Goal: Task Accomplishment & Management: Manage account settings

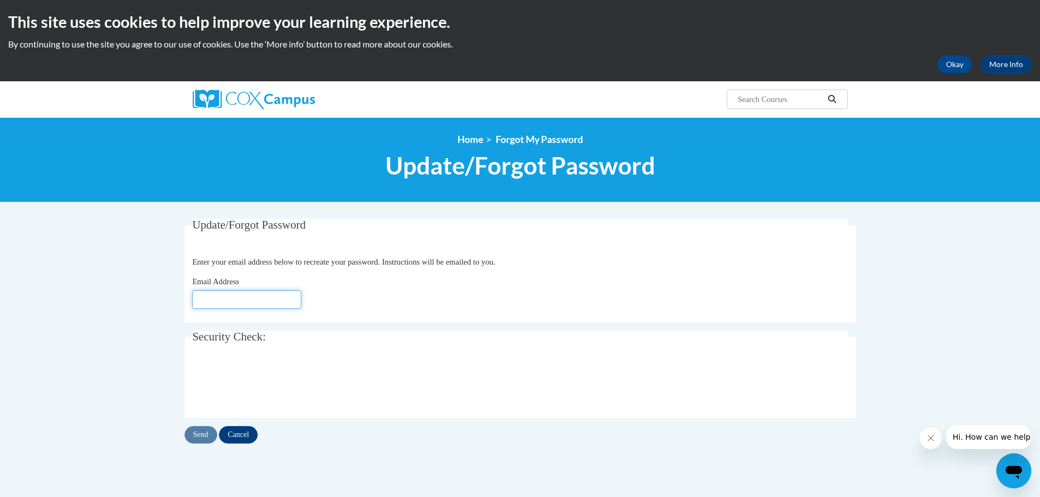
click at [260, 299] on input "Email Address" at bounding box center [246, 299] width 109 height 19
type input "[EMAIL_ADDRESS][DOMAIN_NAME]"
click at [207, 441] on input "Send" at bounding box center [200, 434] width 33 height 17
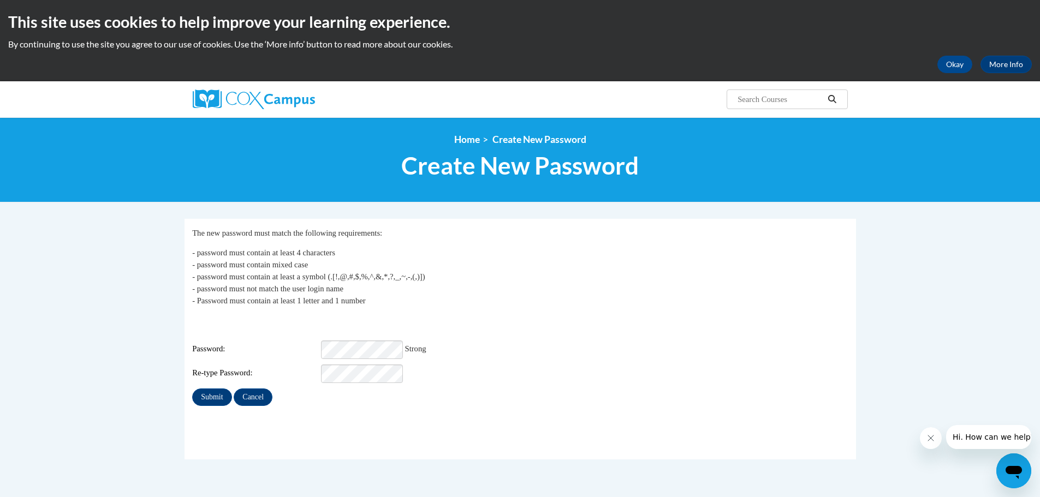
click at [501, 354] on div "Login: hhoman@fpchouston.org Password: Strong Re-type Password:" at bounding box center [520, 349] width 656 height 68
click at [208, 392] on input "Submit" at bounding box center [211, 397] width 39 height 17
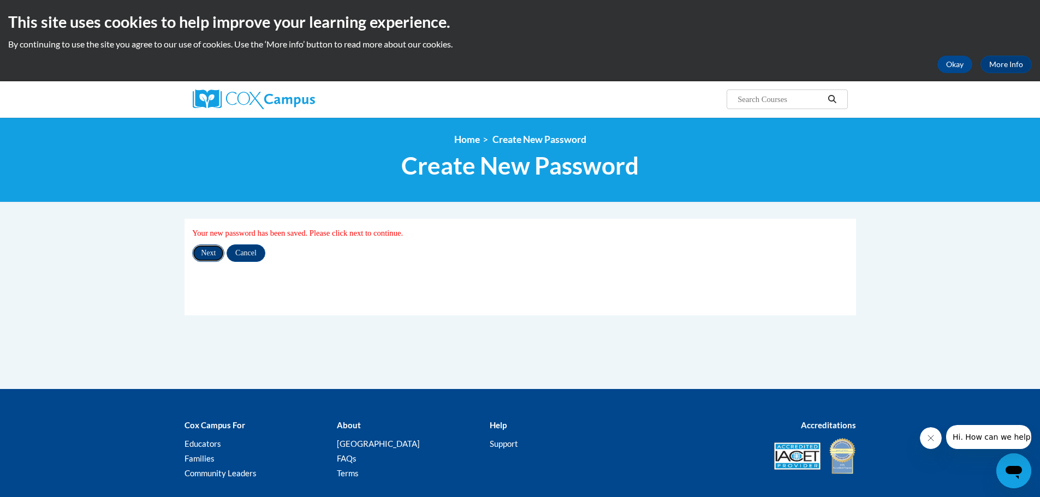
click at [210, 252] on input "Next" at bounding box center [208, 253] width 32 height 17
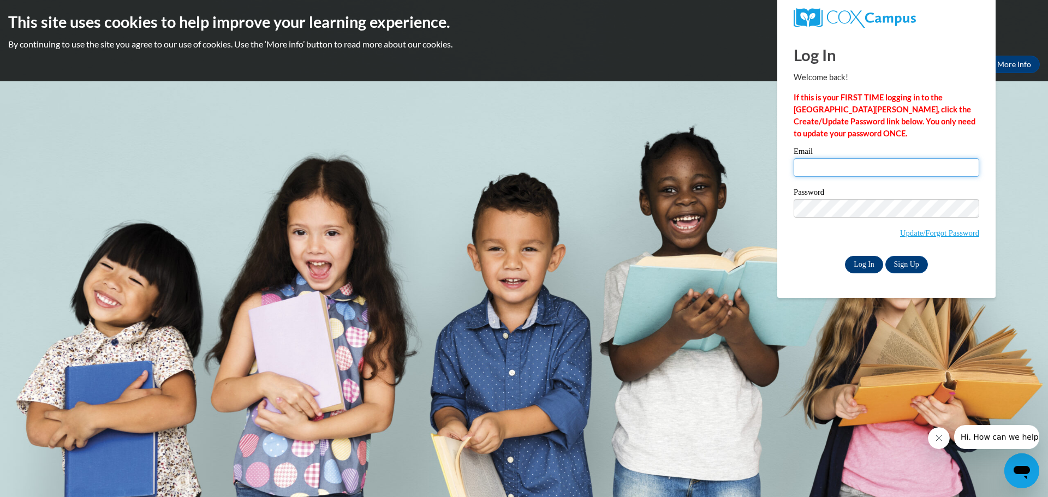
type input "hhoman@fpchouston.org"
click at [865, 261] on input "Log In" at bounding box center [864, 264] width 38 height 17
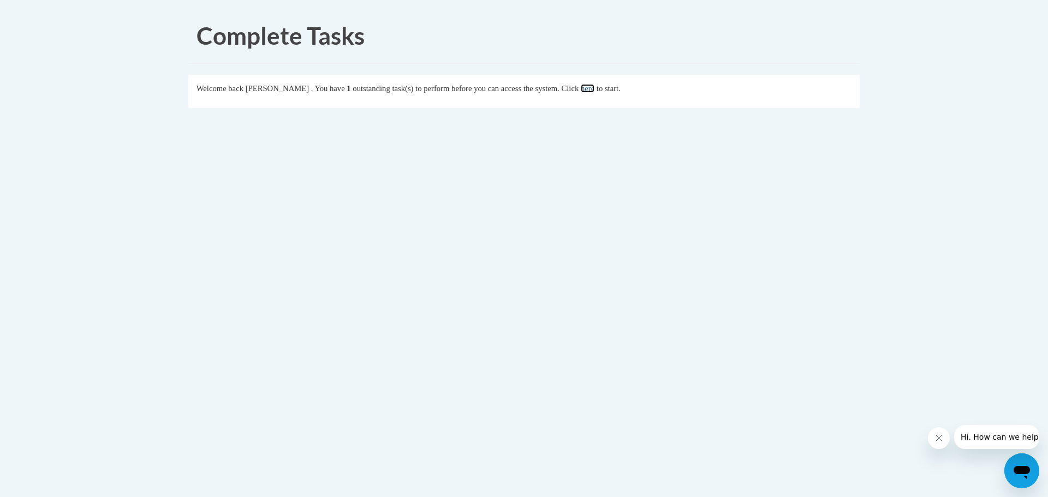
click at [594, 90] on link "here" at bounding box center [588, 88] width 14 height 9
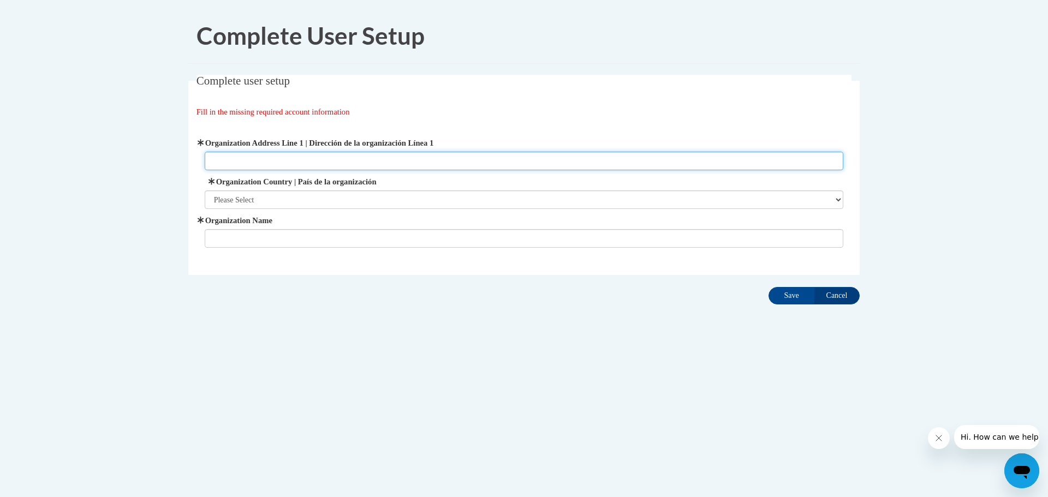
click at [245, 156] on input "Organization Address Line 1 | Dirección de la organización Línea 1" at bounding box center [524, 161] width 639 height 19
type input "[STREET_ADDRESS]"
type input "[DEMOGRAPHIC_DATA] Houston Kids Day Out"
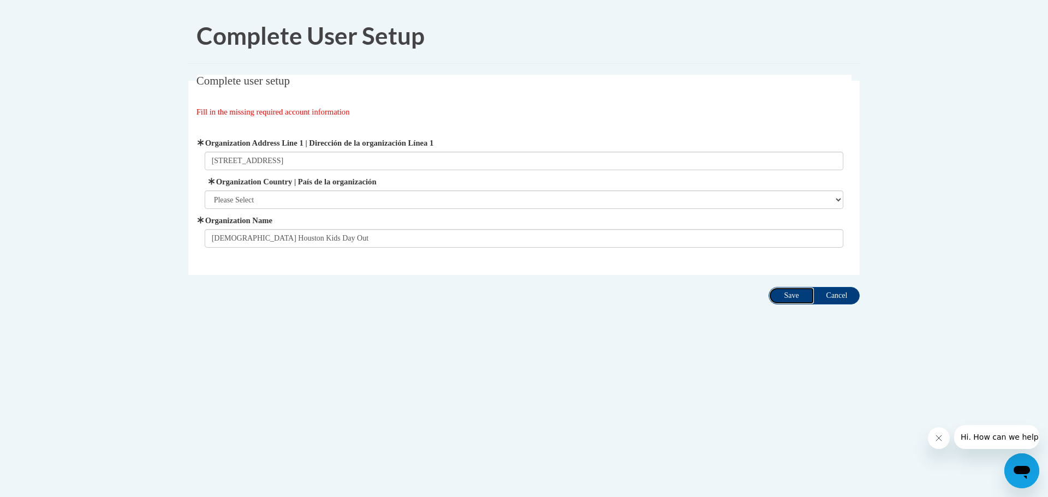
click at [785, 297] on input "Save" at bounding box center [792, 295] width 46 height 17
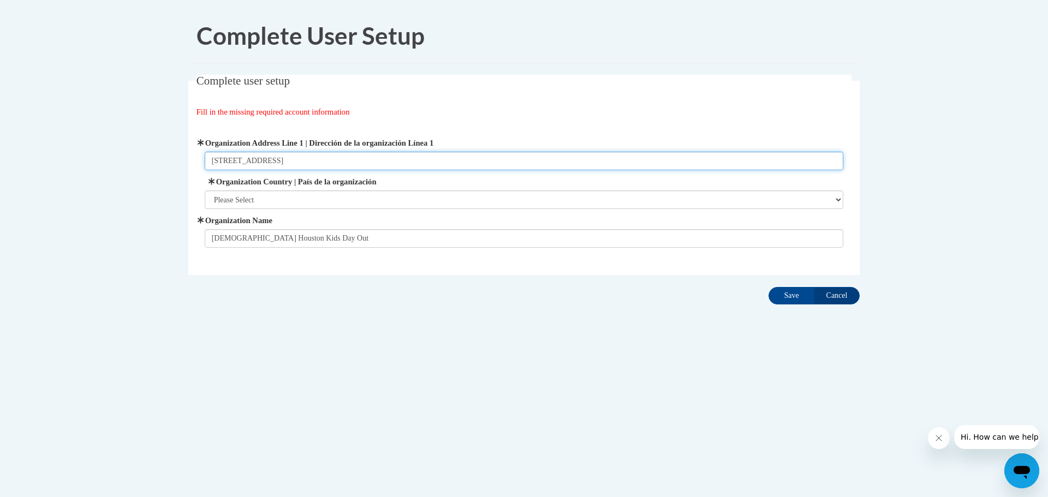
click at [288, 159] on input "[STREET_ADDRESS]" at bounding box center [524, 161] width 639 height 19
type input "5300 Main Street Houston, TX 77004"
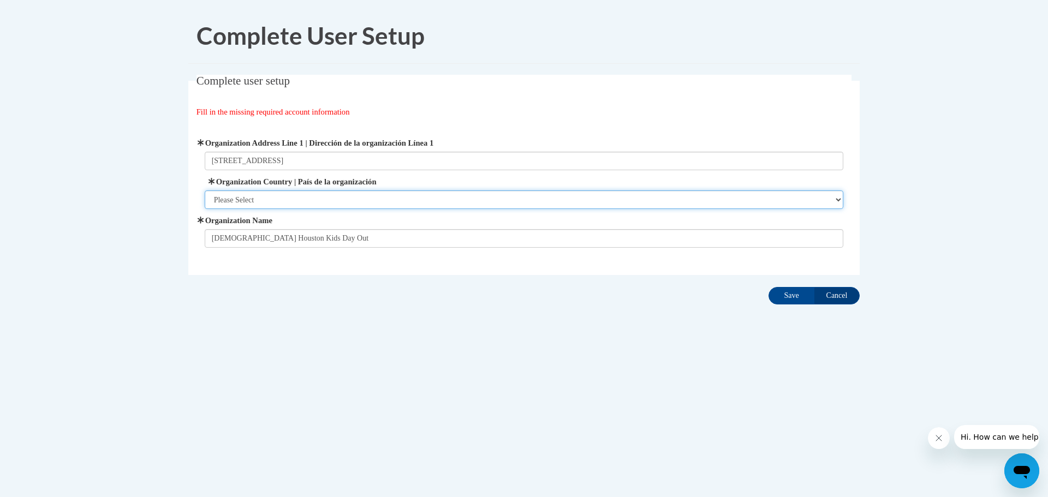
click at [274, 199] on select "Please Select United States | Estados Unidos Outside of the United States | Fue…" at bounding box center [524, 199] width 639 height 19
select select "ad49bcad-a171-4b2e-b99c-48b446064914"
click at [205, 190] on select "Please Select United States | Estados Unidos Outside of the United States | Fue…" at bounding box center [524, 199] width 639 height 19
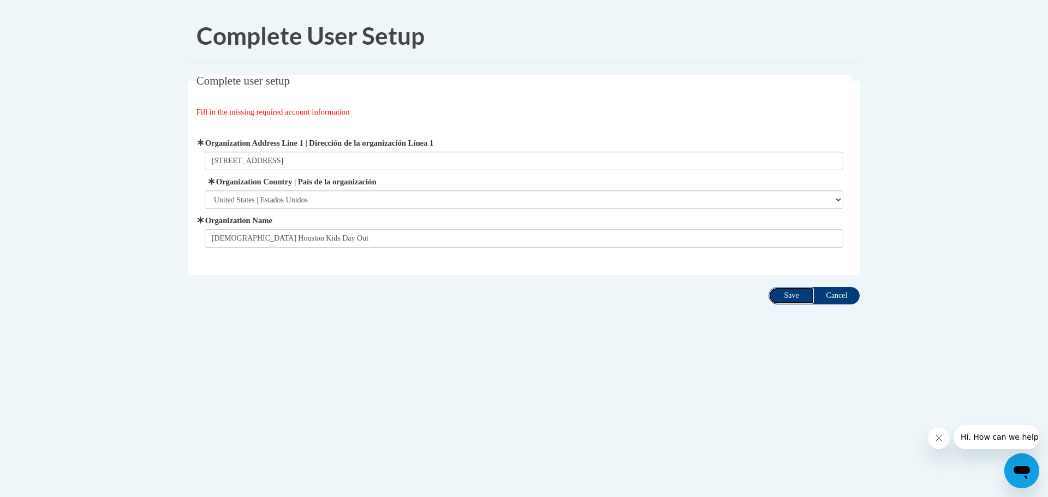
click at [783, 297] on input "Save" at bounding box center [792, 295] width 46 height 17
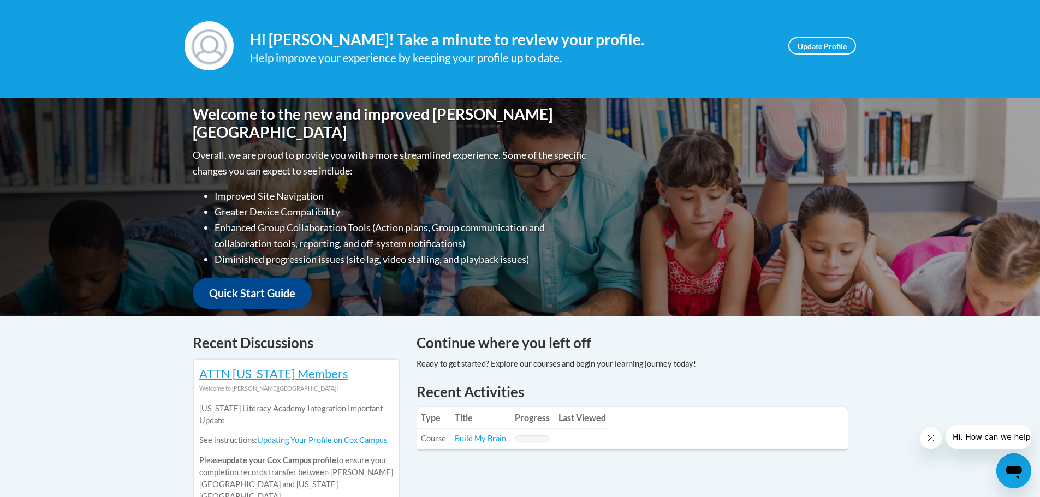
scroll to position [164, 0]
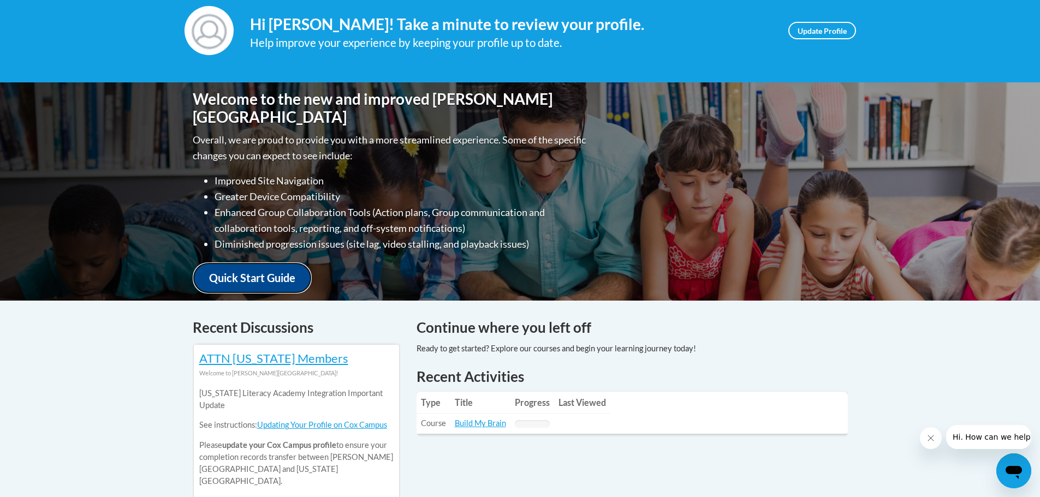
click at [251, 263] on link "Quick Start Guide" at bounding box center [252, 278] width 119 height 31
